Goal: Task Accomplishment & Management: Manage account settings

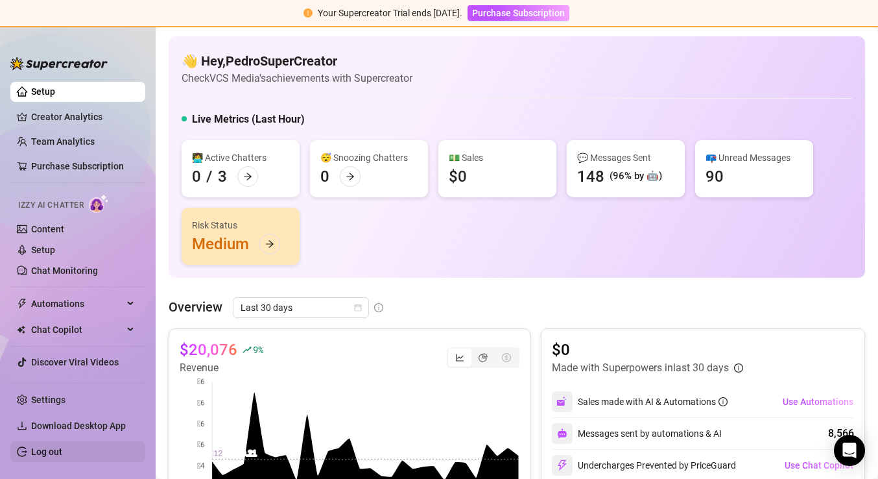
click at [34, 452] on link "Log out" at bounding box center [46, 451] width 31 height 10
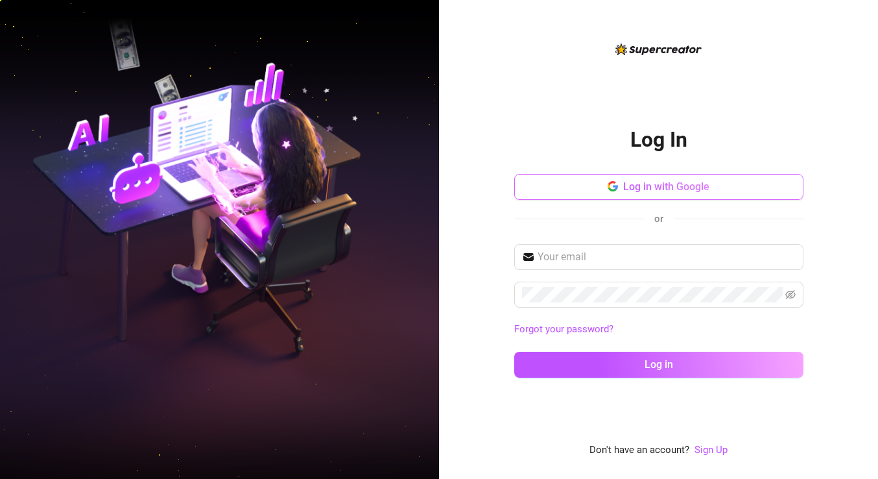
click at [638, 193] on span "Log in with Google" at bounding box center [666, 186] width 86 height 12
